Goal: Find specific page/section: Find specific page/section

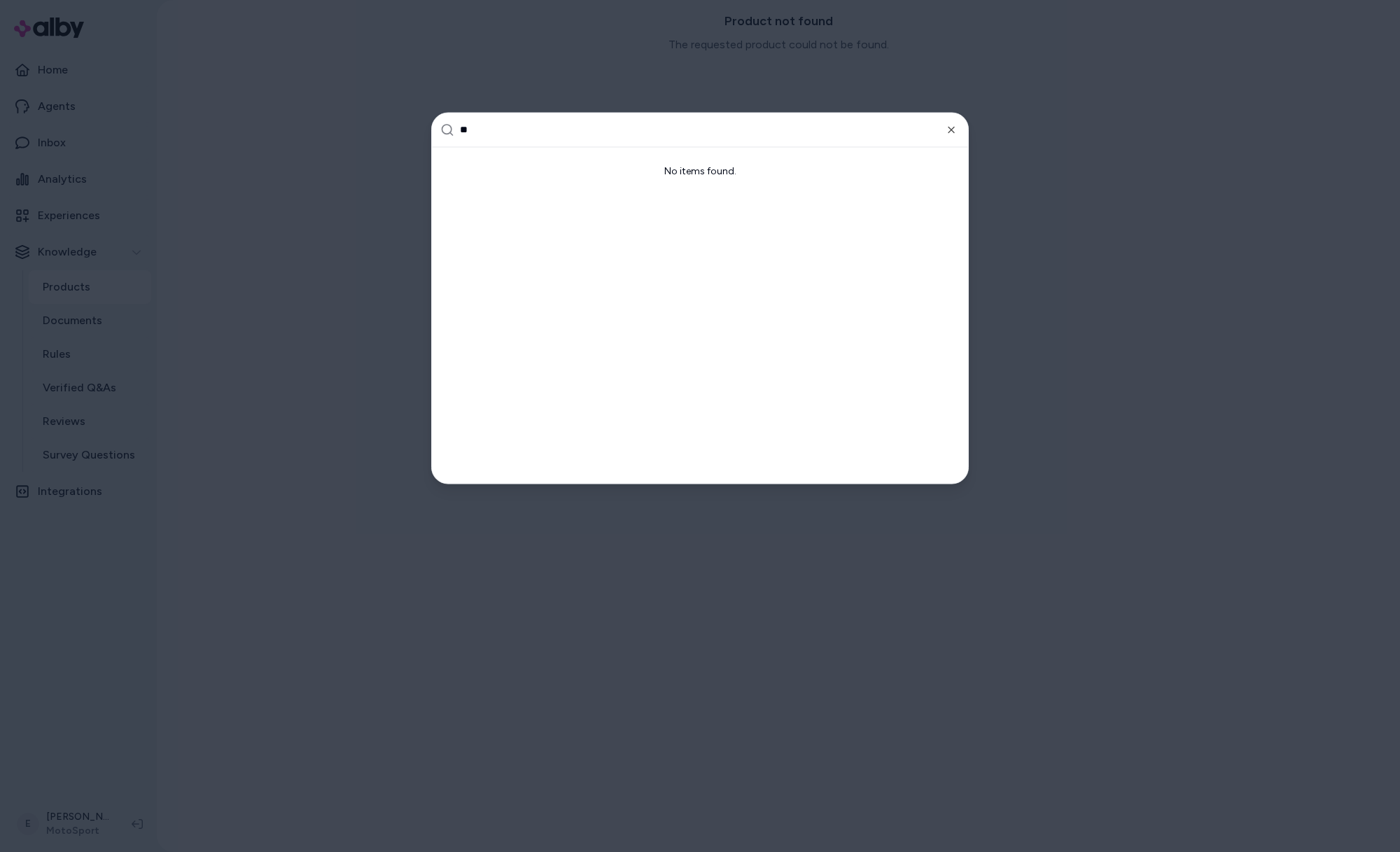
type input "***"
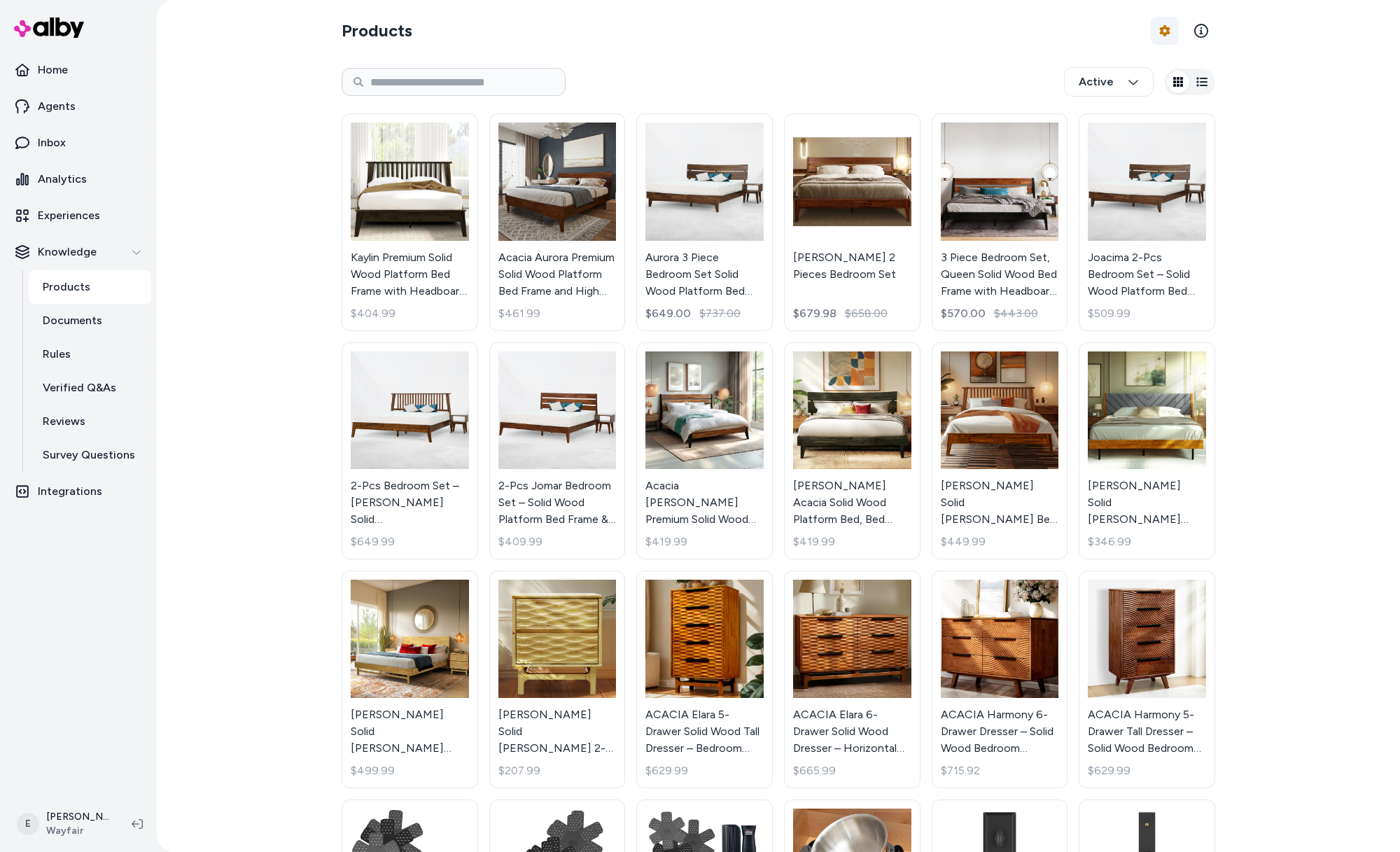
click at [1166, 34] on html "Home Agents Inbox Analytics Experiences Knowledge Products Documents Rules Veri…" at bounding box center [700, 426] width 1400 height 852
click at [1126, 90] on div "Feed History" at bounding box center [1127, 88] width 98 height 25
